Goal: Contribute content: Add original content to the website for others to see

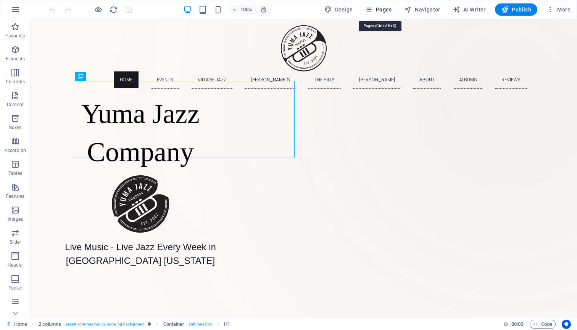
click at [379, 8] on span "Pages" at bounding box center [378, 10] width 27 height 8
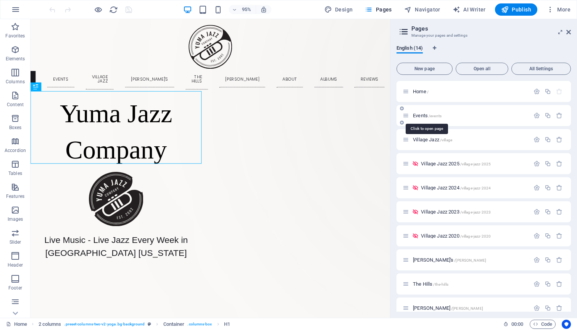
click at [424, 115] on span "Events /events" at bounding box center [427, 116] width 29 height 6
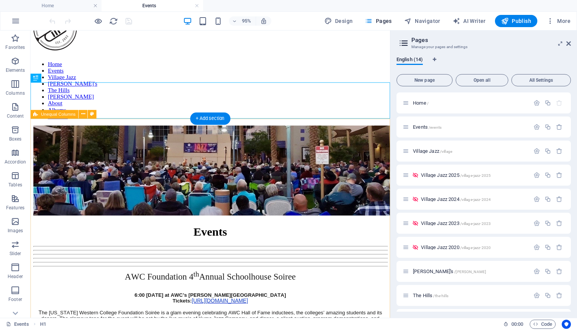
scroll to position [43, 0]
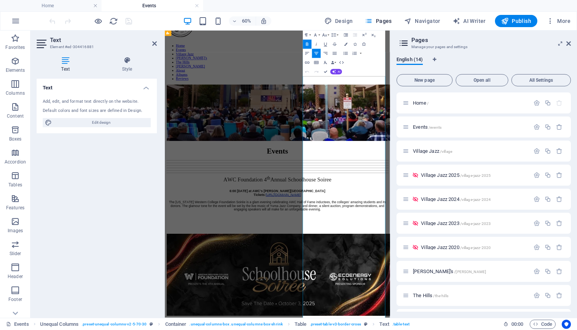
scroll to position [148, 0]
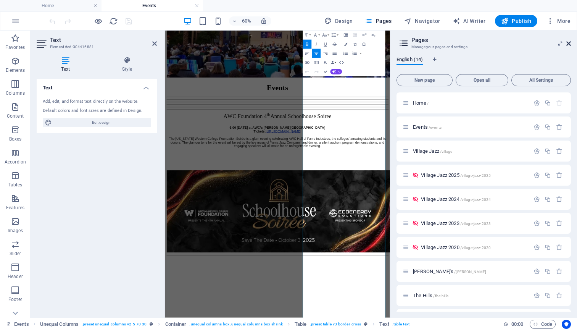
click at [569, 42] on icon at bounding box center [568, 43] width 5 height 6
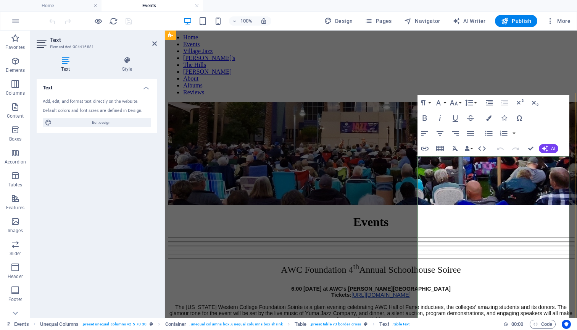
scroll to position [59, 0]
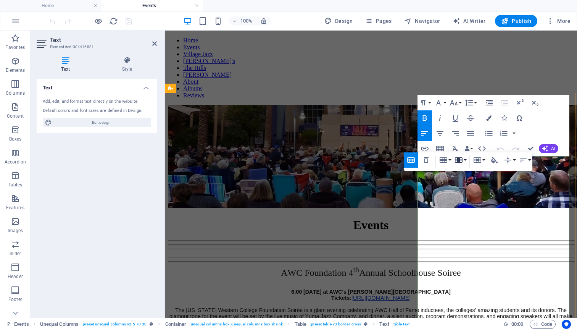
click at [466, 159] on button "Column" at bounding box center [460, 159] width 14 height 15
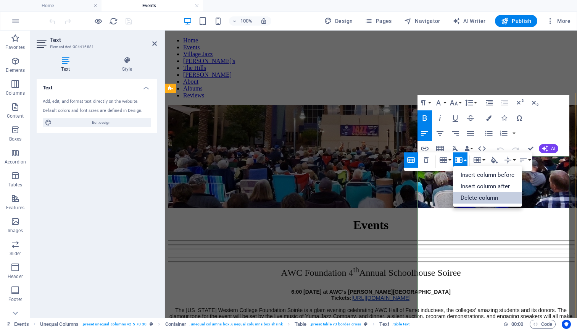
click at [469, 197] on link "Delete column" at bounding box center [487, 197] width 69 height 11
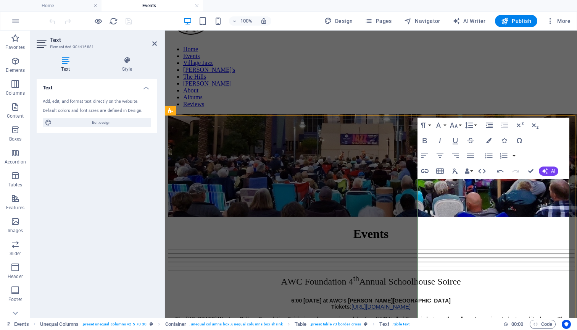
scroll to position [57, 0]
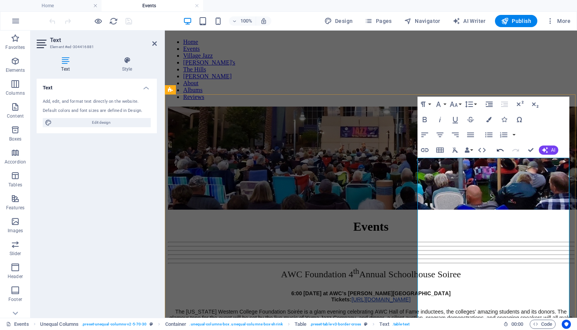
click at [498, 148] on icon "button" at bounding box center [500, 149] width 9 height 9
click at [449, 160] on button "Row" at bounding box center [445, 161] width 14 height 15
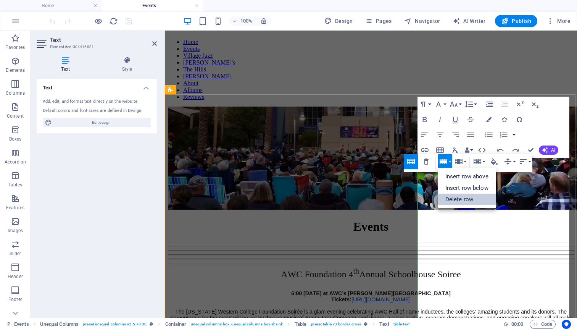
click at [456, 197] on link "Delete row" at bounding box center [467, 198] width 58 height 11
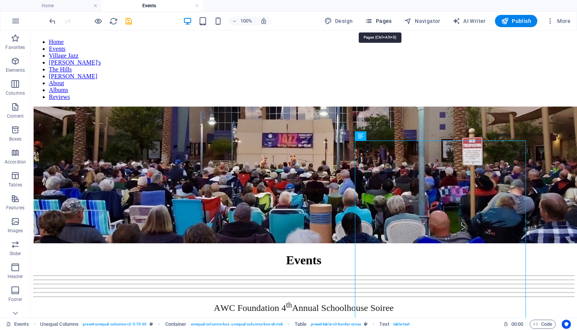
click at [387, 21] on span "Pages" at bounding box center [378, 21] width 27 height 8
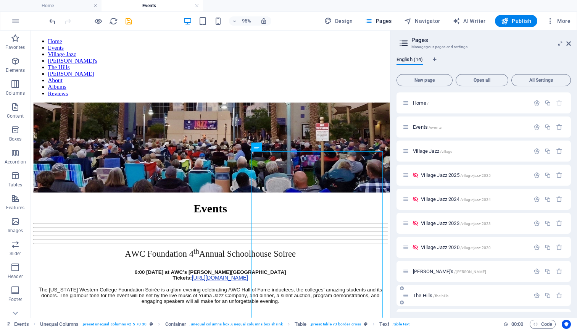
click at [421, 295] on span "The Hills /the-hills" at bounding box center [430, 295] width 35 height 6
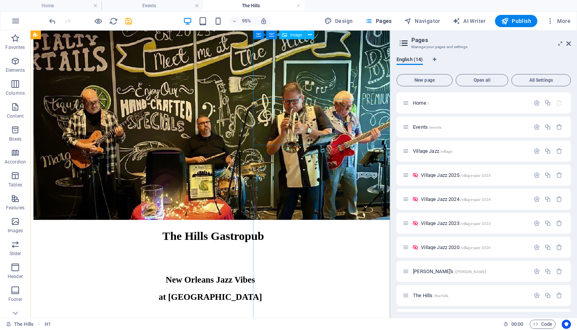
scroll to position [148, 0]
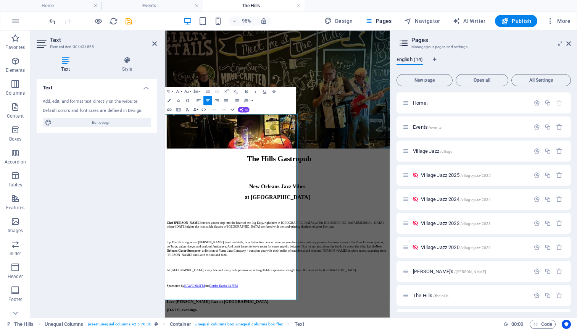
scroll to position [0, 0]
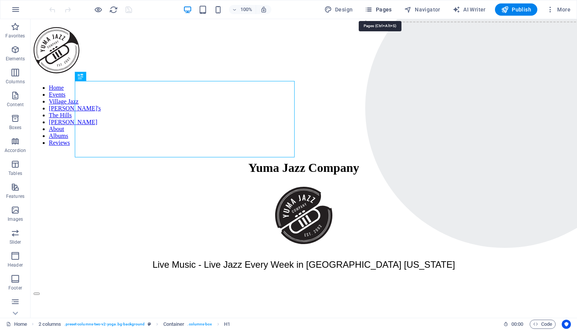
click at [380, 9] on span "Pages" at bounding box center [378, 10] width 27 height 8
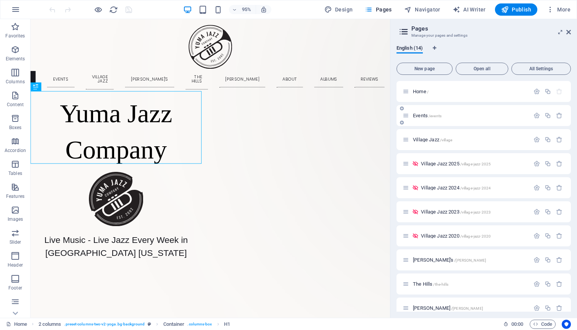
click at [423, 115] on span "Events /events" at bounding box center [427, 116] width 29 height 6
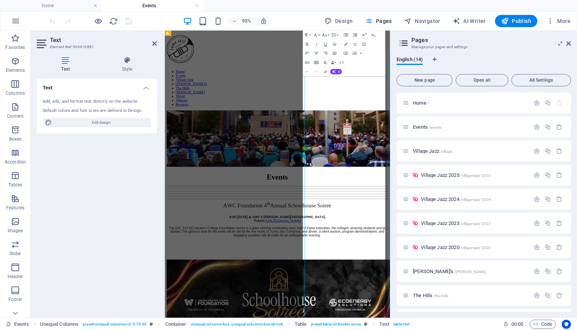
scroll to position [148, 0]
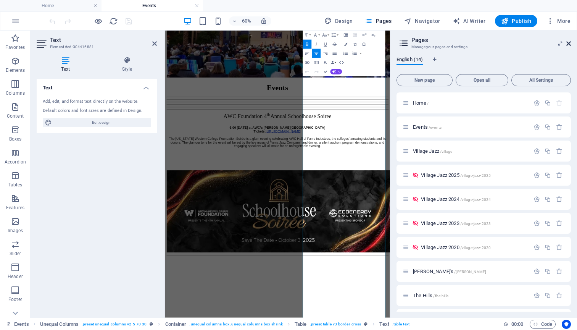
click at [570, 41] on icon at bounding box center [568, 43] width 5 height 6
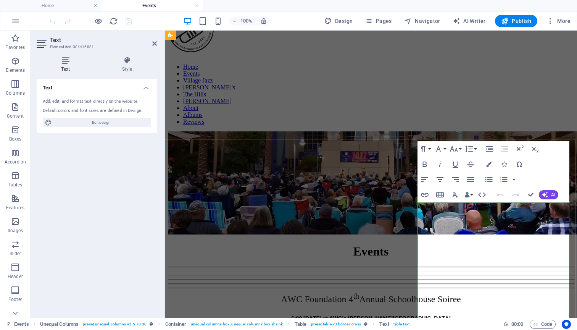
scroll to position [13, 0]
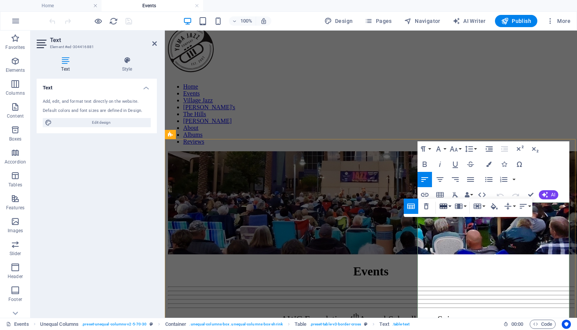
click at [449, 206] on button "Row" at bounding box center [445, 205] width 14 height 15
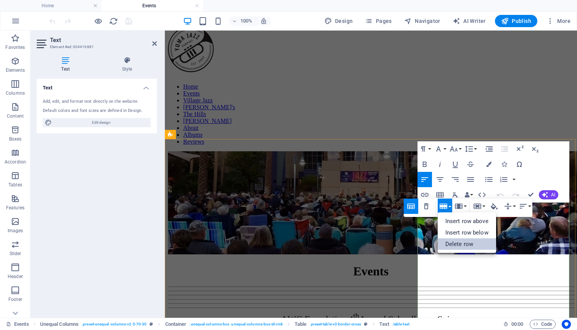
click at [452, 242] on link "Delete row" at bounding box center [467, 243] width 58 height 11
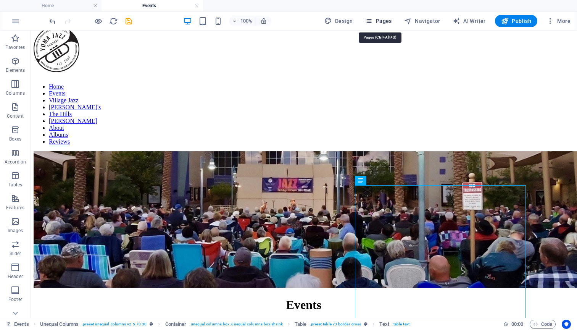
click at [381, 22] on span "Pages" at bounding box center [378, 21] width 27 height 8
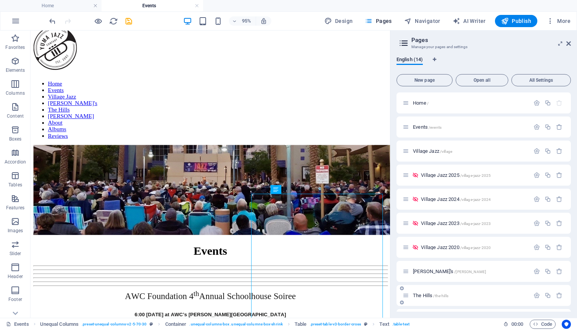
click at [424, 295] on span "The Hills /the-hills" at bounding box center [430, 295] width 35 height 6
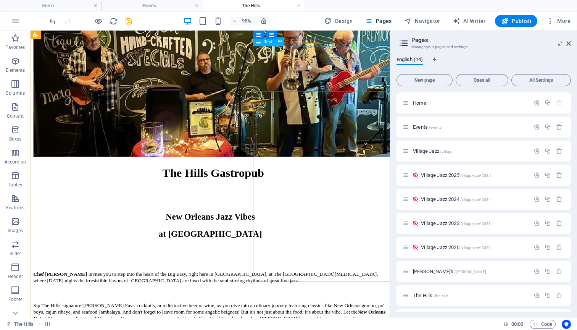
scroll to position [233, 0]
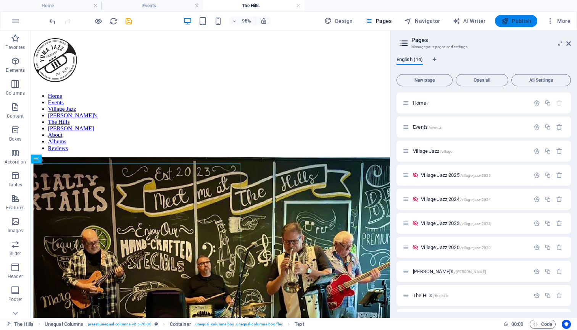
click at [520, 20] on span "Publish" at bounding box center [516, 21] width 30 height 8
